Goal: Task Accomplishment & Management: Manage account settings

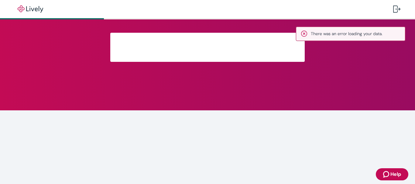
click at [344, 72] on div at bounding box center [208, 55] width 292 height 72
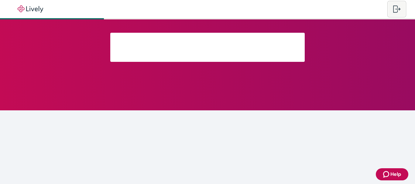
click at [391, 9] on button at bounding box center [396, 9] width 17 height 15
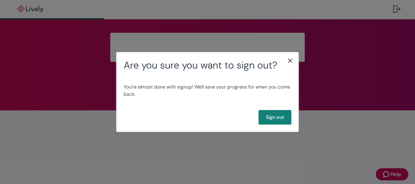
click at [291, 60] on icon "close" at bounding box center [290, 61] width 4 height 4
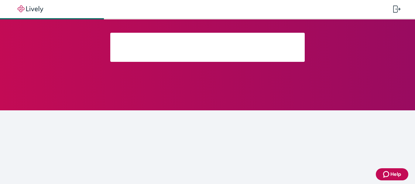
click at [134, 42] on div at bounding box center [207, 47] width 194 height 29
click at [145, 59] on div at bounding box center [207, 47] width 194 height 29
click at [395, 7] on div at bounding box center [396, 8] width 7 height 7
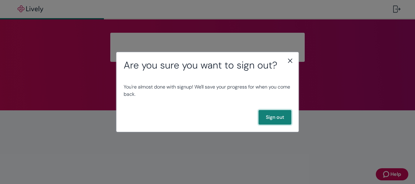
click at [280, 116] on button "Sign out" at bounding box center [274, 117] width 33 height 15
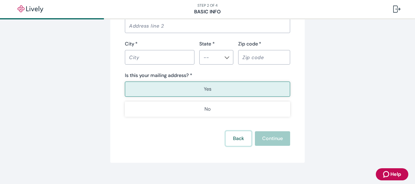
scroll to position [452, 0]
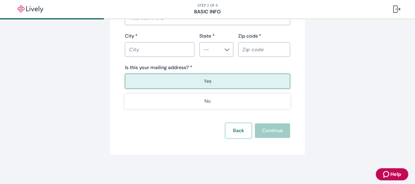
click at [230, 132] on button "Back" at bounding box center [239, 131] width 26 height 15
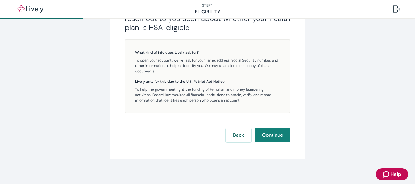
scroll to position [158, 0]
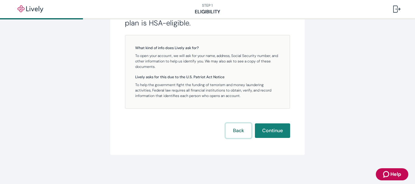
click at [234, 133] on button "Back" at bounding box center [239, 131] width 26 height 15
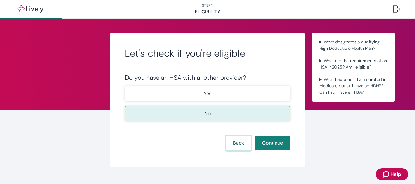
click at [239, 143] on button "Back" at bounding box center [239, 143] width 26 height 15
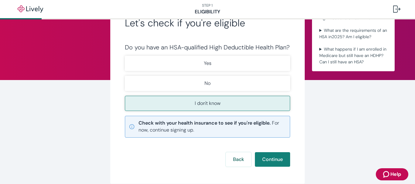
scroll to position [59, 0]
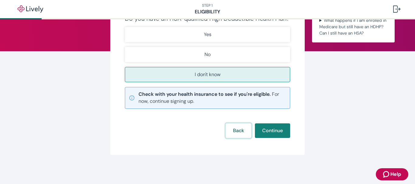
click at [231, 129] on button "Back" at bounding box center [239, 131] width 26 height 15
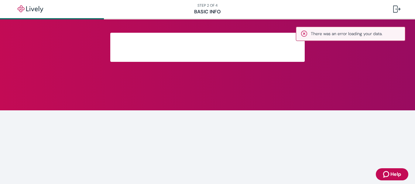
click at [264, 50] on div at bounding box center [207, 47] width 194 height 29
click at [263, 50] on div at bounding box center [207, 47] width 194 height 29
click at [340, 33] on div at bounding box center [208, 47] width 292 height 29
click at [370, 154] on main at bounding box center [207, 101] width 415 height 165
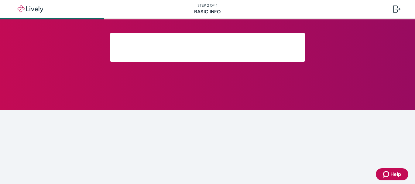
click at [157, 50] on div at bounding box center [207, 47] width 194 height 29
click at [394, 8] on div at bounding box center [396, 8] width 7 height 7
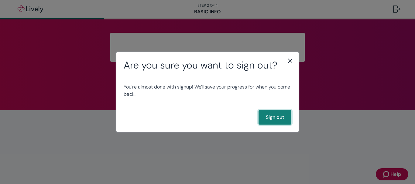
click at [269, 118] on button "Sign out" at bounding box center [274, 117] width 33 height 15
